Goal: Task Accomplishment & Management: Manage account settings

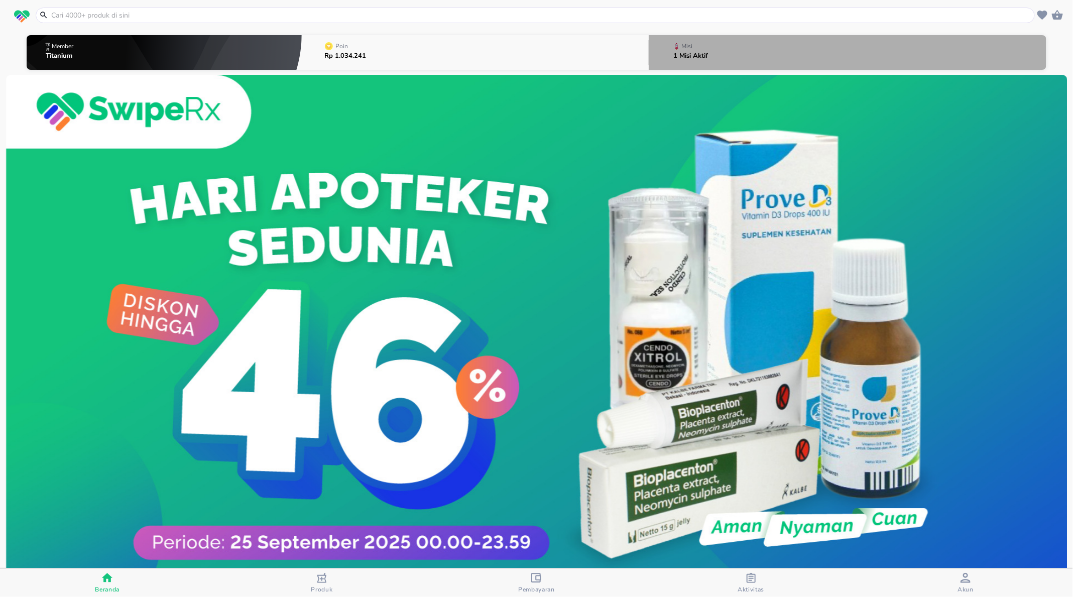
click at [691, 53] on p "1 Misi Aktif" at bounding box center [691, 56] width 35 height 7
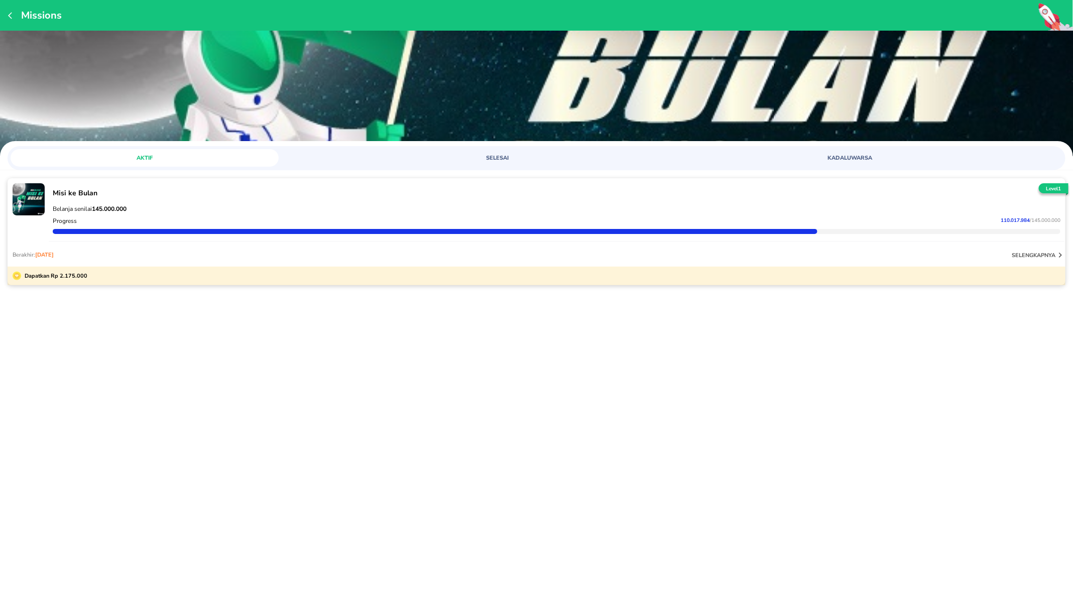
click at [10, 17] on icon "button" at bounding box center [10, 15] width 4 height 7
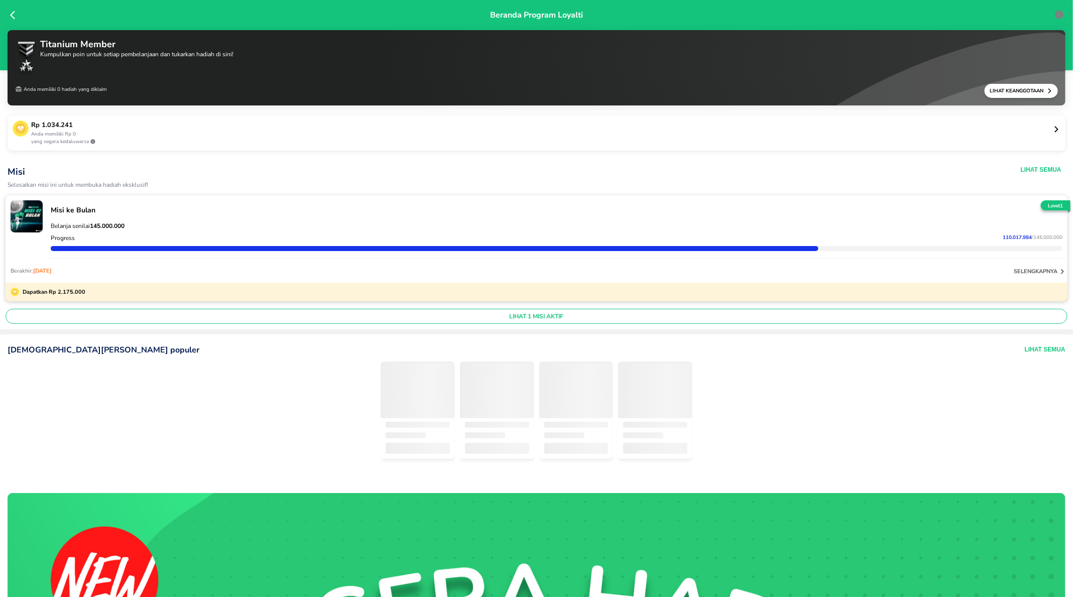
click at [127, 139] on p "yang segera kedaluwarsa" at bounding box center [542, 142] width 1022 height 8
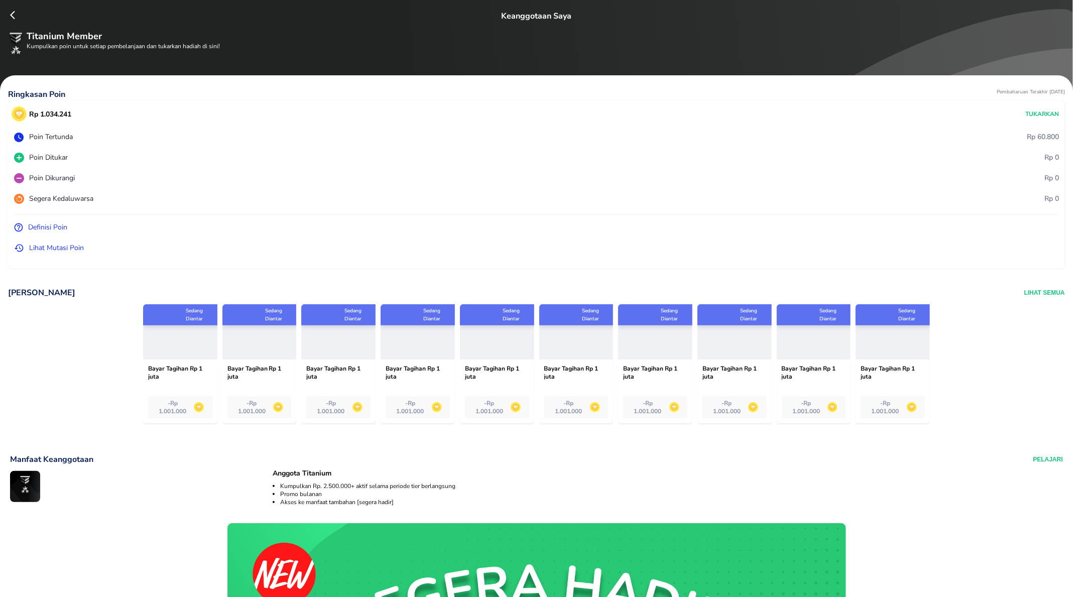
click at [49, 228] on p "Definisi Poin" at bounding box center [47, 227] width 39 height 11
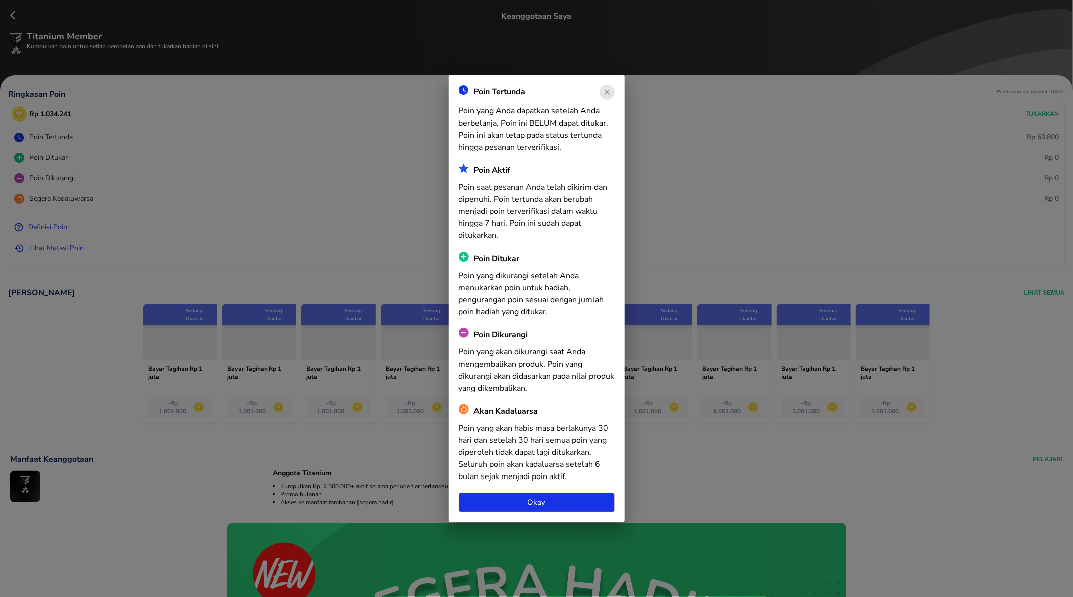
click at [70, 244] on div "Poin Tertunda Poin yang Anda dapatkan setelah Anda berbelanja. Poin ini BELUM d…" at bounding box center [536, 298] width 1073 height 597
click at [54, 248] on div "Poin Tertunda Poin yang Anda dapatkan setelah Anda berbelanja. Poin ini BELUM d…" at bounding box center [536, 298] width 1073 height 597
click at [566, 498] on span "Okay" at bounding box center [537, 501] width 140 height 13
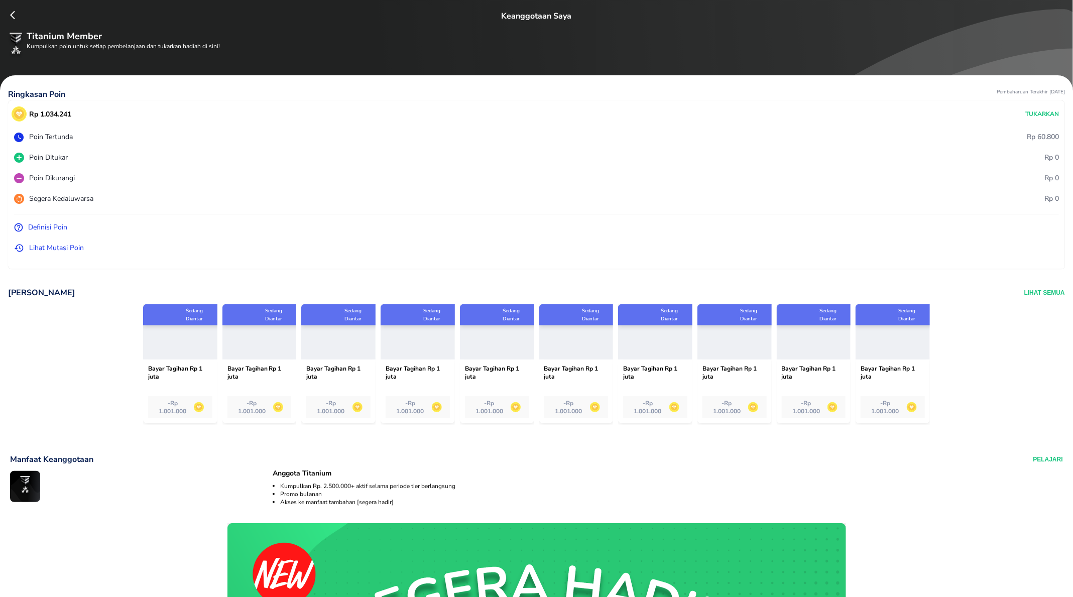
click at [59, 248] on p "Lihat Mutasi Poin" at bounding box center [56, 247] width 55 height 11
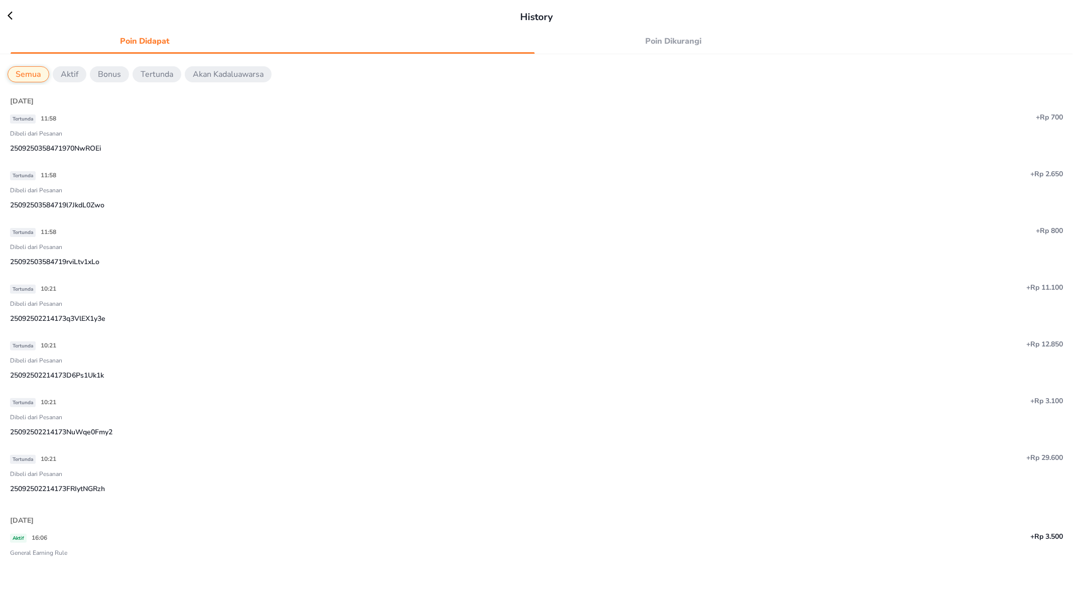
click at [111, 71] on p "Bonus" at bounding box center [109, 74] width 23 height 12
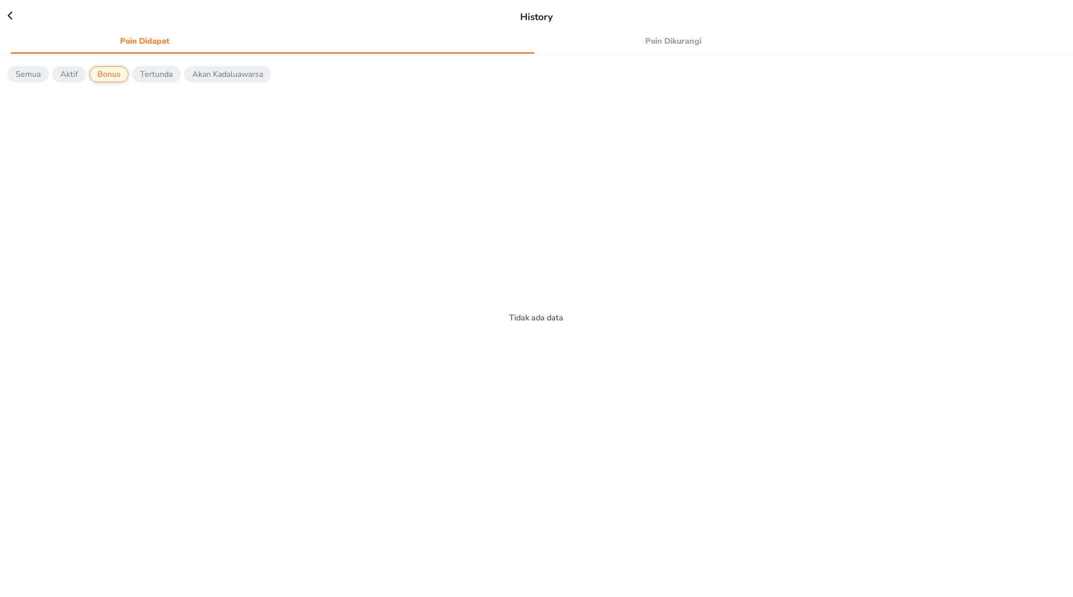
click at [26, 75] on p "Semua" at bounding box center [28, 74] width 25 height 12
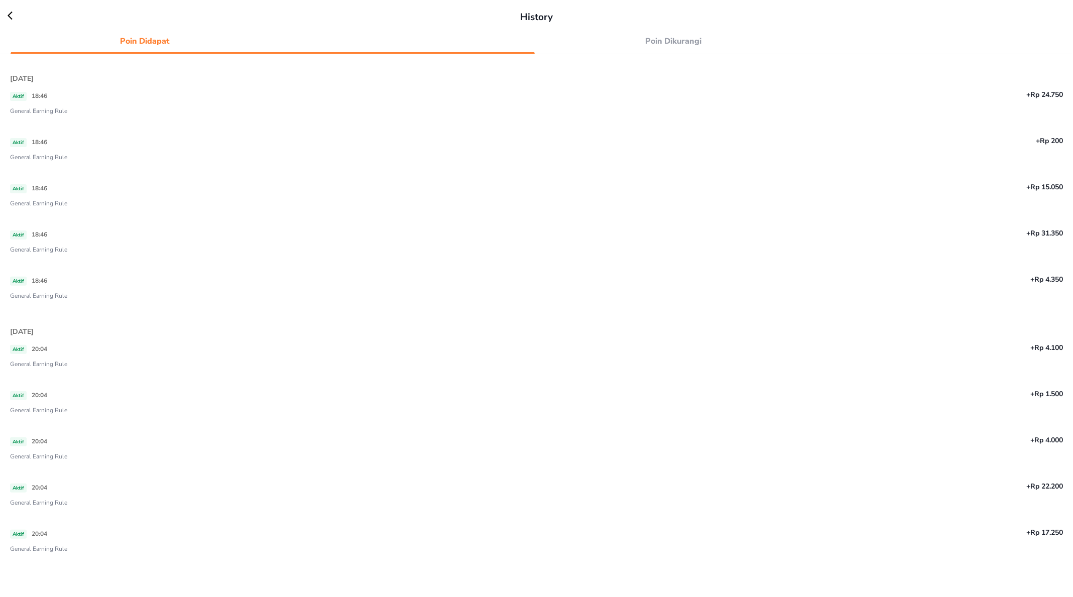
scroll to position [1529, 0]
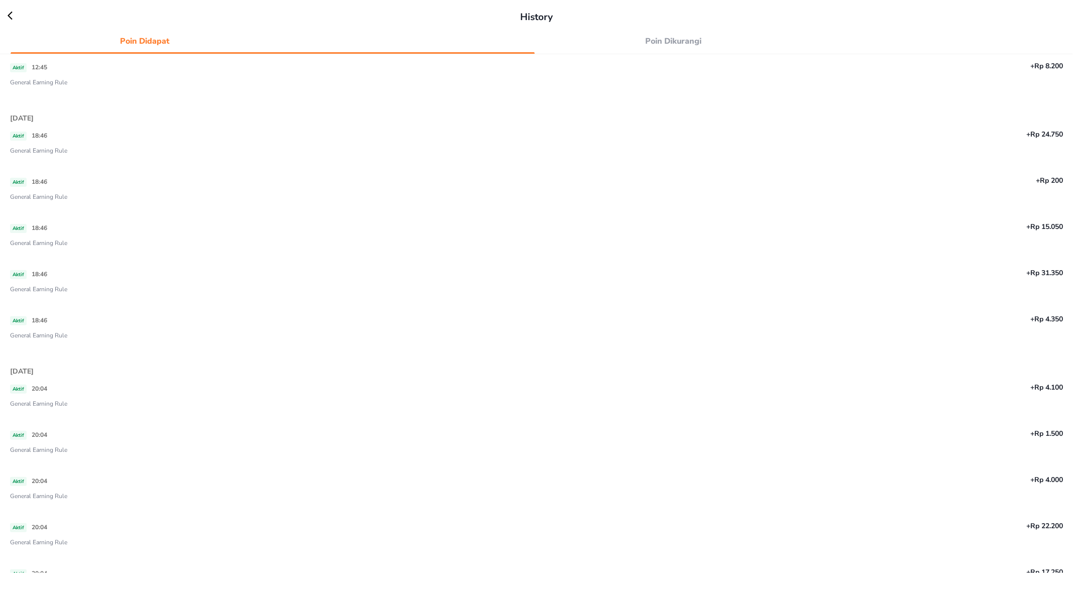
click at [11, 24] on div "History" at bounding box center [537, 17] width 1058 height 15
click at [8, 14] on icon at bounding box center [15, 16] width 15 height 10
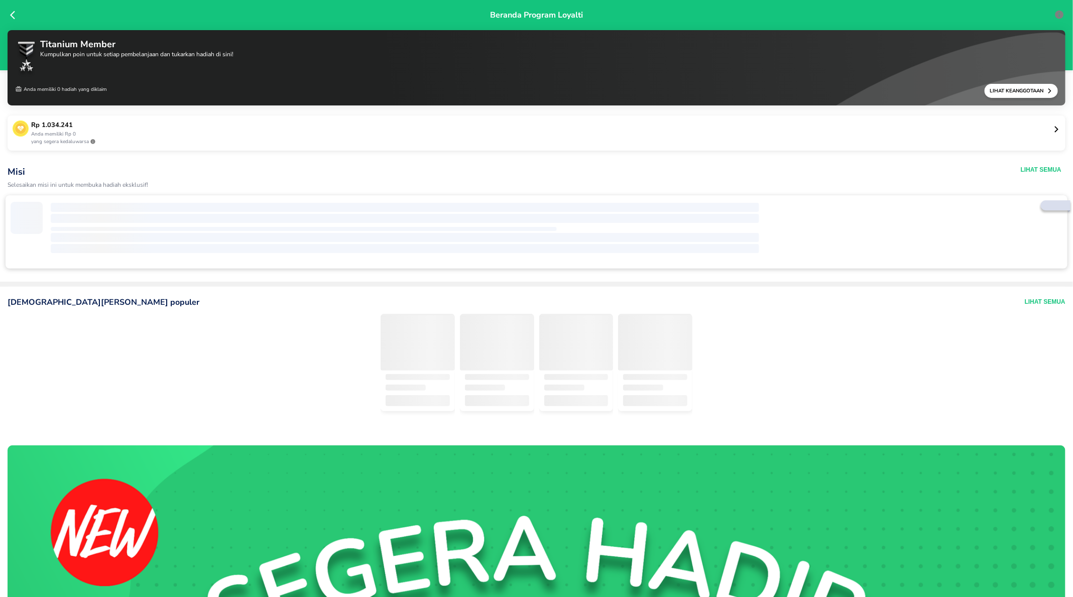
click at [285, 129] on p "Rp 1.034.241" at bounding box center [542, 125] width 1022 height 10
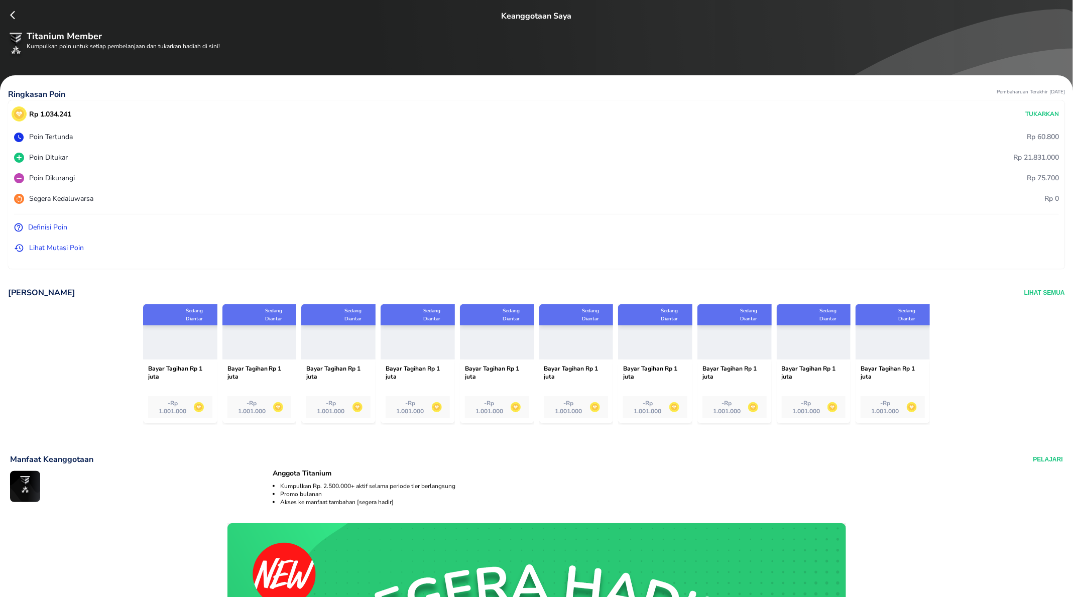
click at [11, 13] on icon at bounding box center [15, 15] width 10 height 10
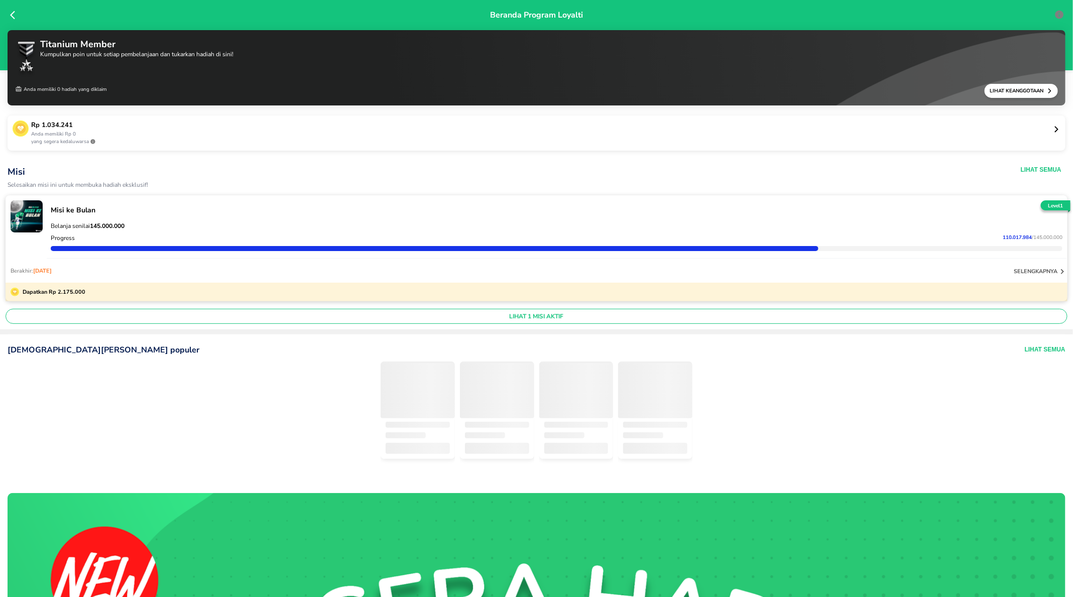
click at [11, 13] on icon at bounding box center [15, 15] width 10 height 10
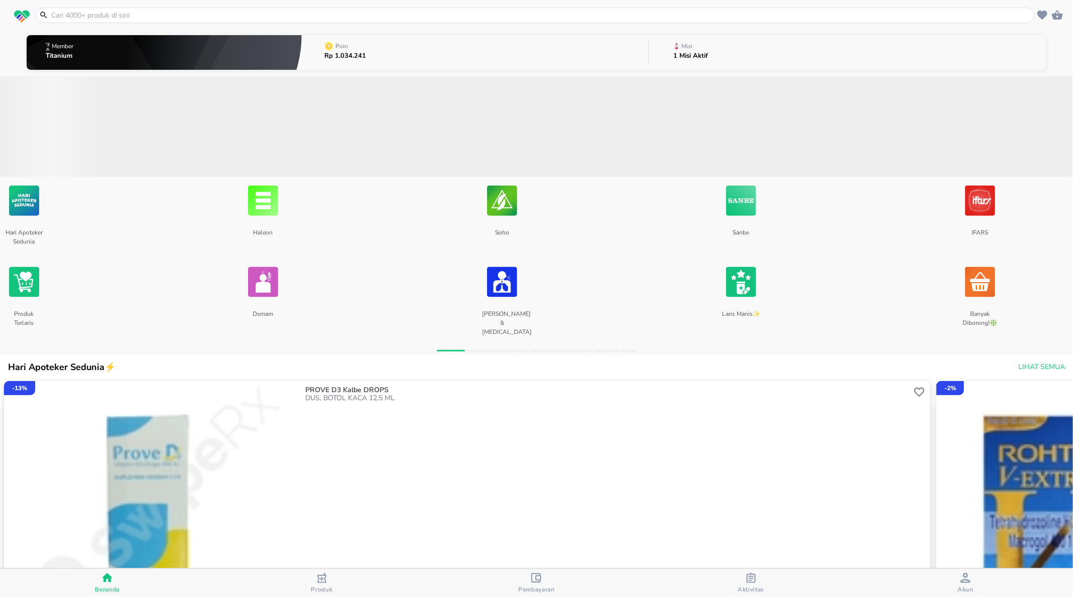
click at [701, 53] on p "1 Misi Aktif" at bounding box center [691, 56] width 35 height 7
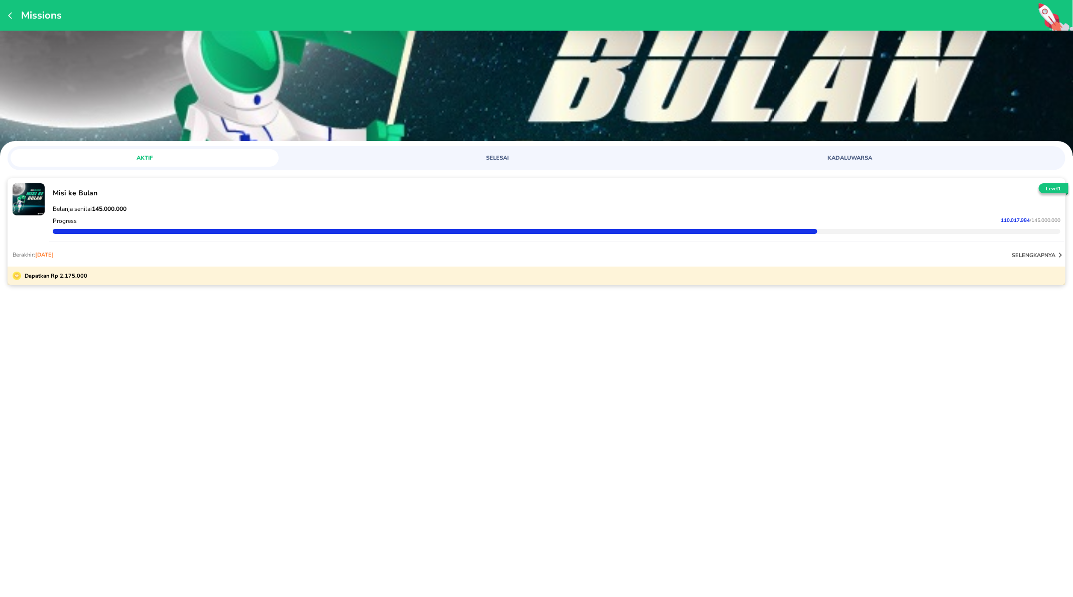
click at [501, 156] on span "SELESAI" at bounding box center [497, 158] width 256 height 8
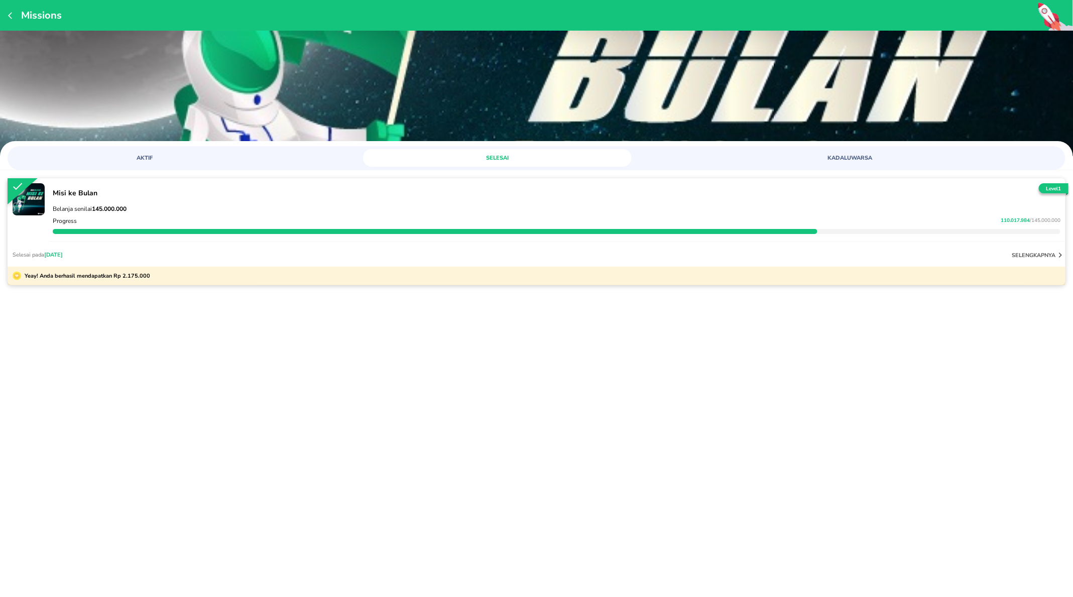
click at [856, 152] on button "KADALUWARSA" at bounding box center [850, 158] width 268 height 18
